Goal: Find specific page/section: Find specific page/section

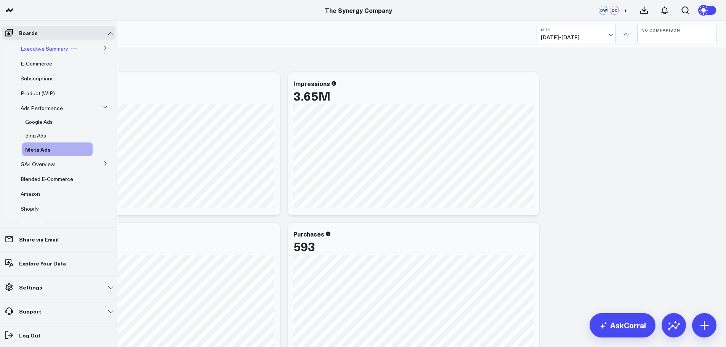
click at [50, 48] on span "Executive Summary" at bounding box center [45, 48] width 48 height 7
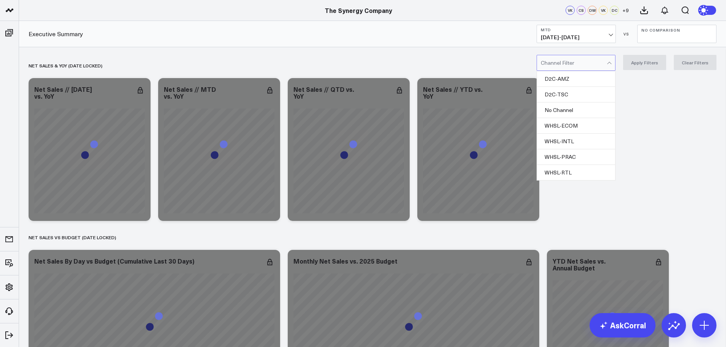
click at [597, 64] on div at bounding box center [574, 62] width 66 height 15
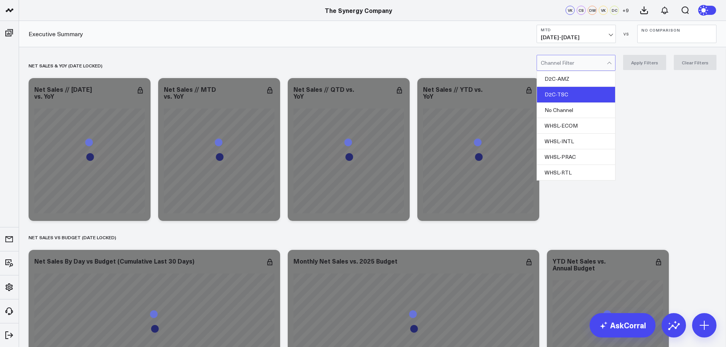
click at [580, 94] on div "D2C-TSC" at bounding box center [576, 95] width 78 height 16
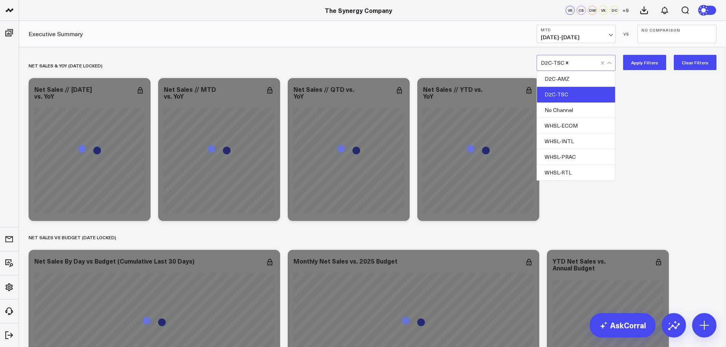
click at [644, 61] on button "Apply Filters" at bounding box center [644, 62] width 43 height 15
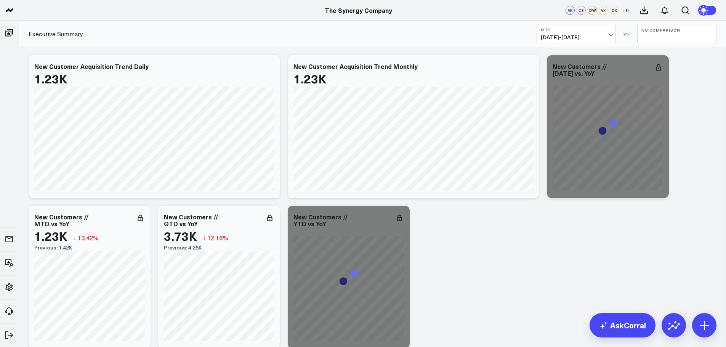
scroll to position [1349, 0]
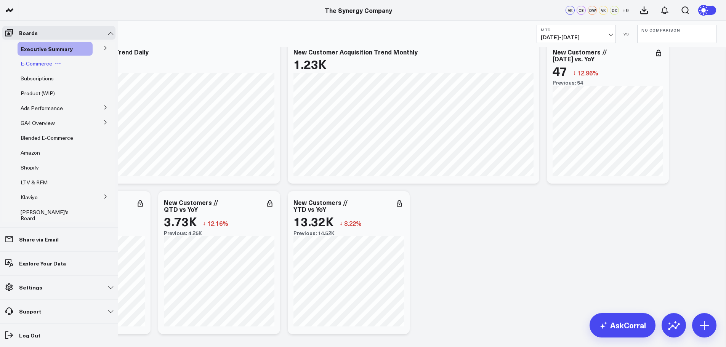
click at [34, 65] on span "E-Commerce" at bounding box center [37, 63] width 32 height 7
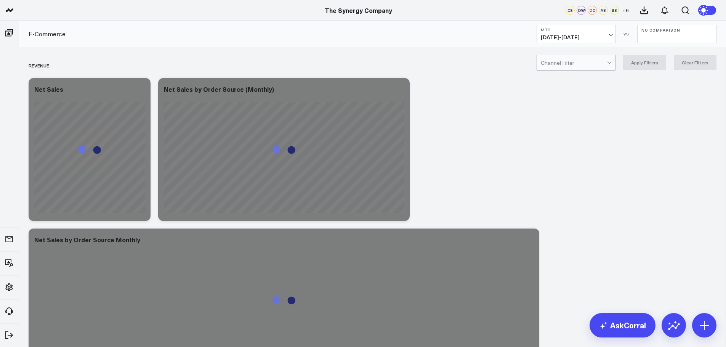
click at [600, 63] on div at bounding box center [574, 62] width 66 height 15
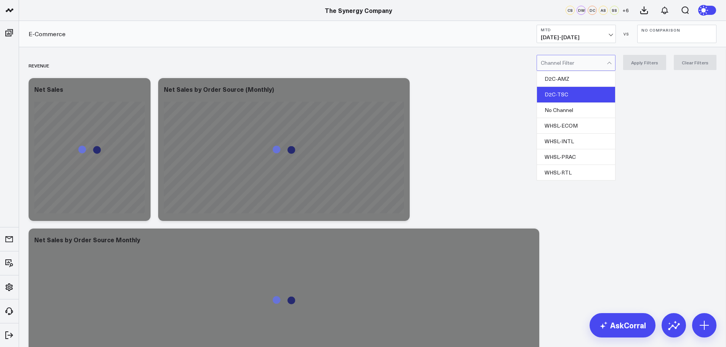
click at [574, 91] on div "D2C-TSC" at bounding box center [576, 95] width 78 height 16
click at [649, 65] on button "Apply Filters" at bounding box center [644, 62] width 43 height 15
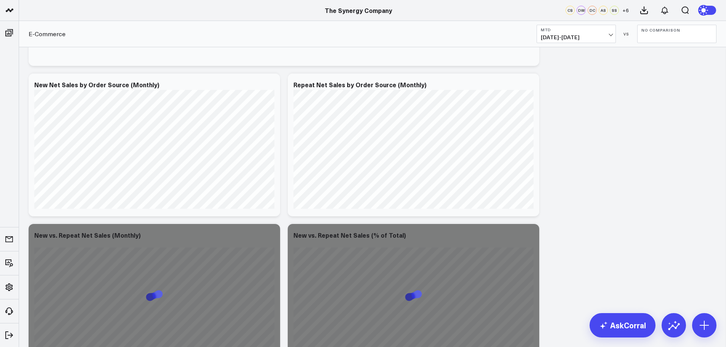
scroll to position [419, 0]
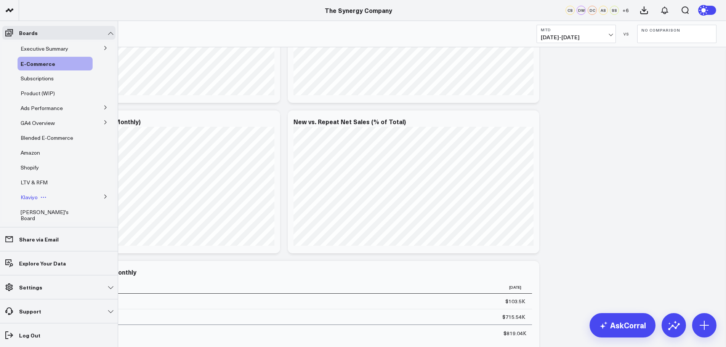
click at [29, 196] on span "Klaviyo" at bounding box center [29, 197] width 17 height 7
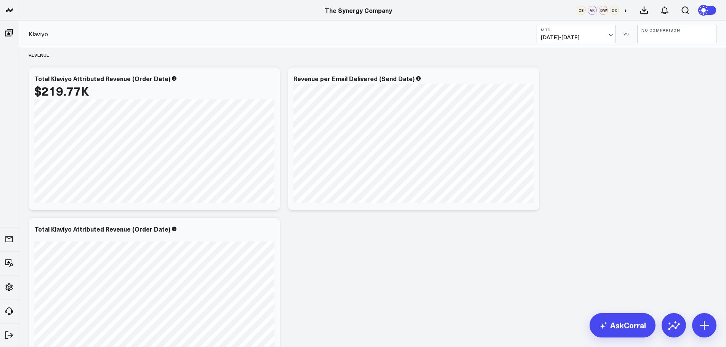
scroll to position [191, 0]
